Goal: Task Accomplishment & Management: Use online tool/utility

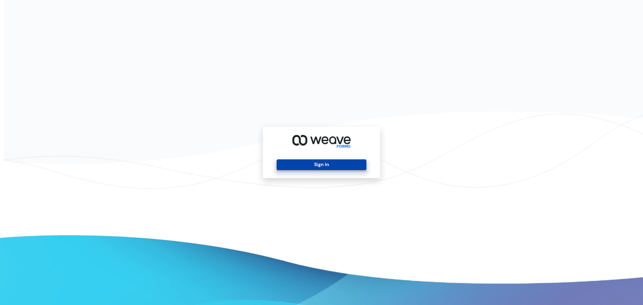
click at [327, 162] on button "Sign In" at bounding box center [321, 165] width 89 height 11
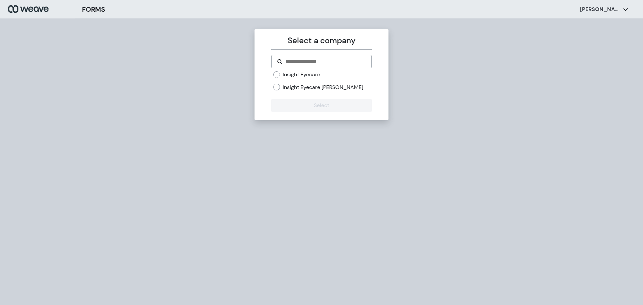
click at [305, 74] on label "Insight Eyecare" at bounding box center [302, 74] width 38 height 7
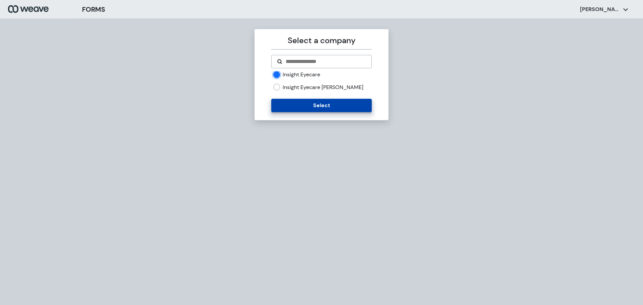
click at [304, 107] on button "Select" at bounding box center [321, 105] width 100 height 13
